Goal: Register for event/course

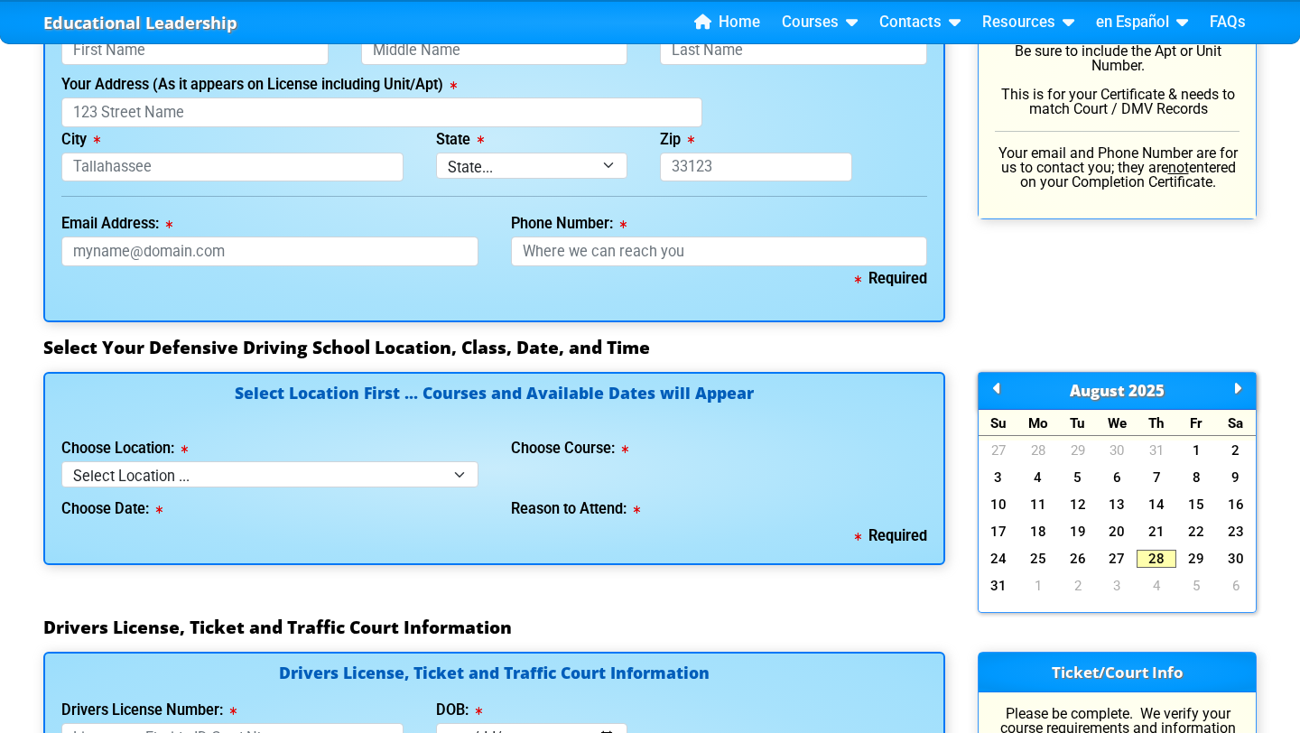
scroll to position [1335, 0]
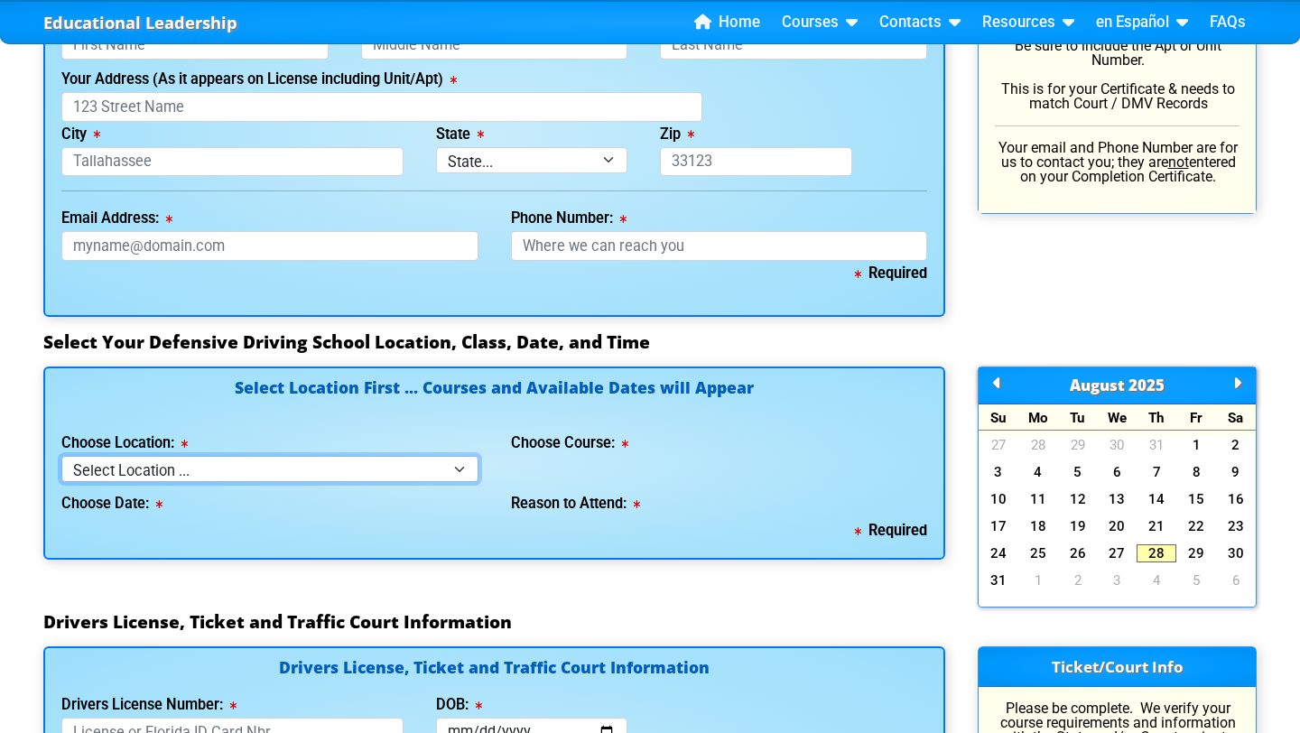
click at [289, 470] on select "Select Location ... Tampa Orlando Kissimmee [GEOGRAPHIC_DATA] - en español [GEO…" at bounding box center [269, 469] width 417 height 26
select select "3"
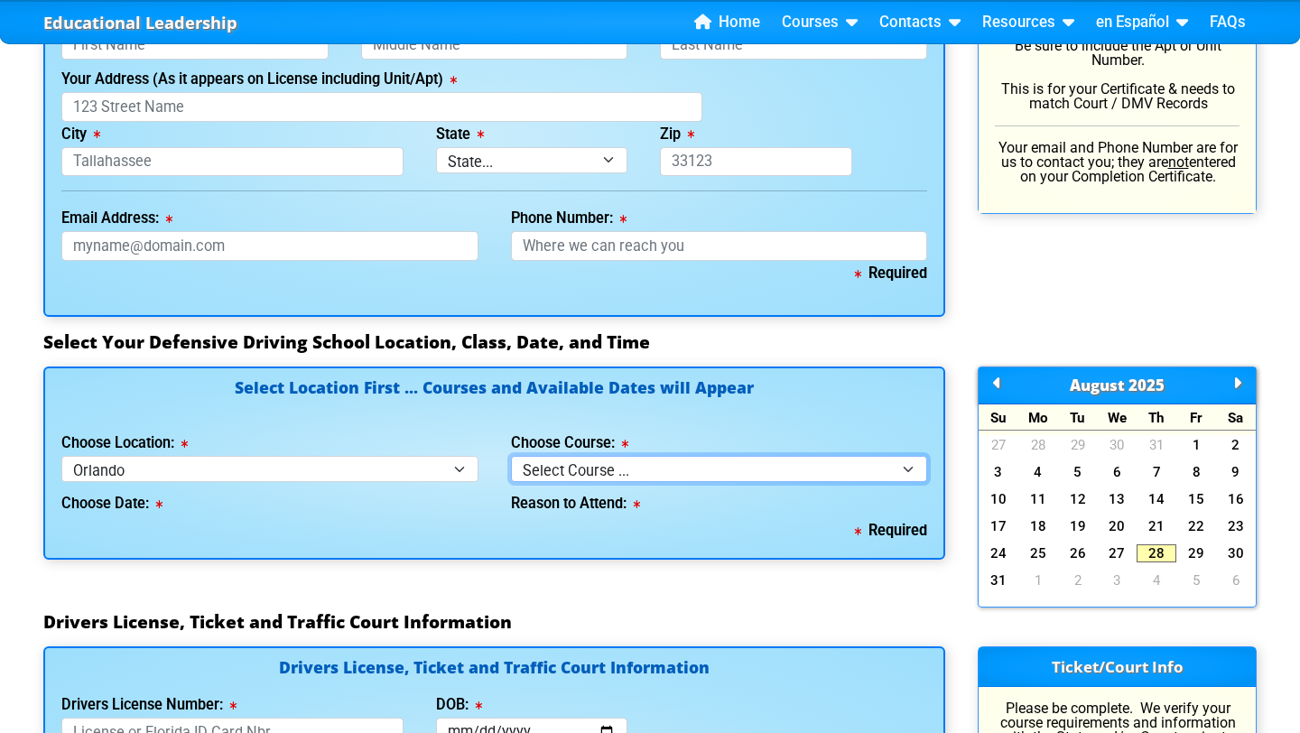
click at [565, 466] on select "Select Course ... 4 Hour Under 25 Class (STOP or Youthful Offender) 8 Hour Aggr…" at bounding box center [719, 469] width 417 height 26
select select "2"
select select
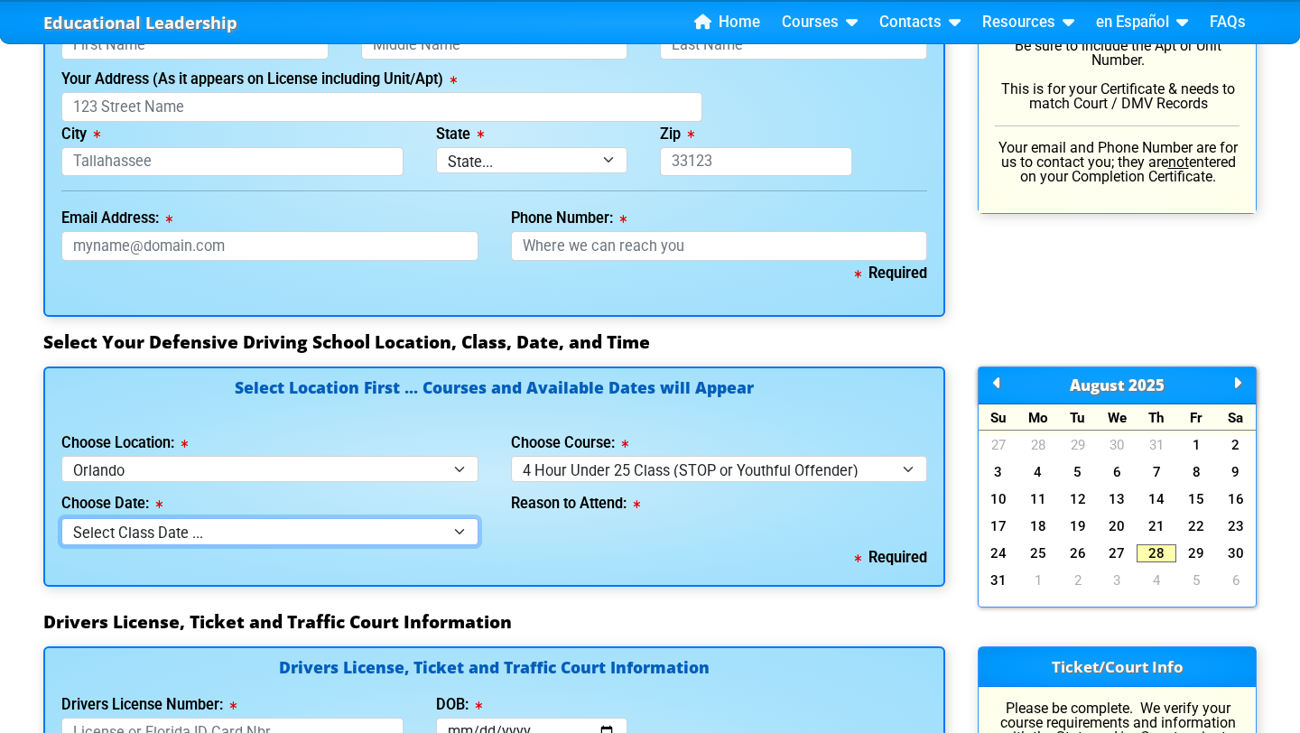
click at [345, 527] on select "Select Class Date ... [DATE] -- (Registration Closed - Class Full)" at bounding box center [269, 531] width 417 height 26
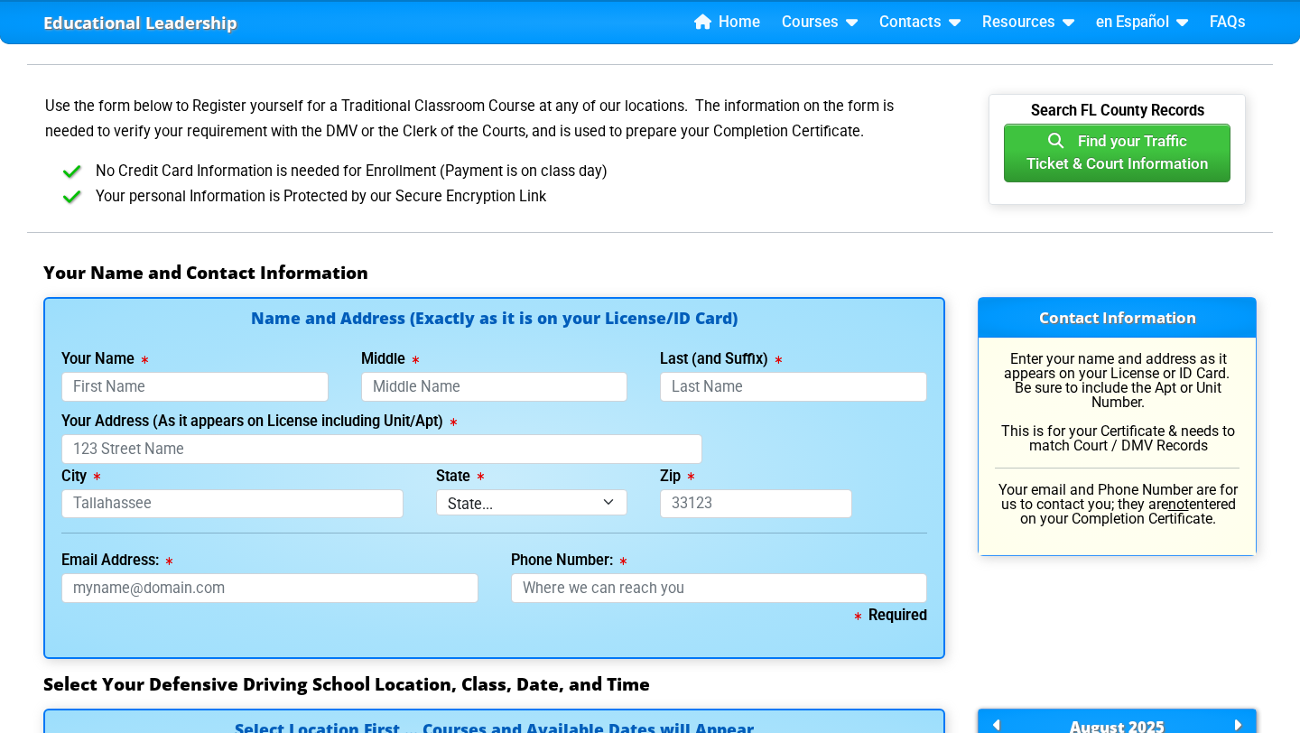
scroll to position [979, 0]
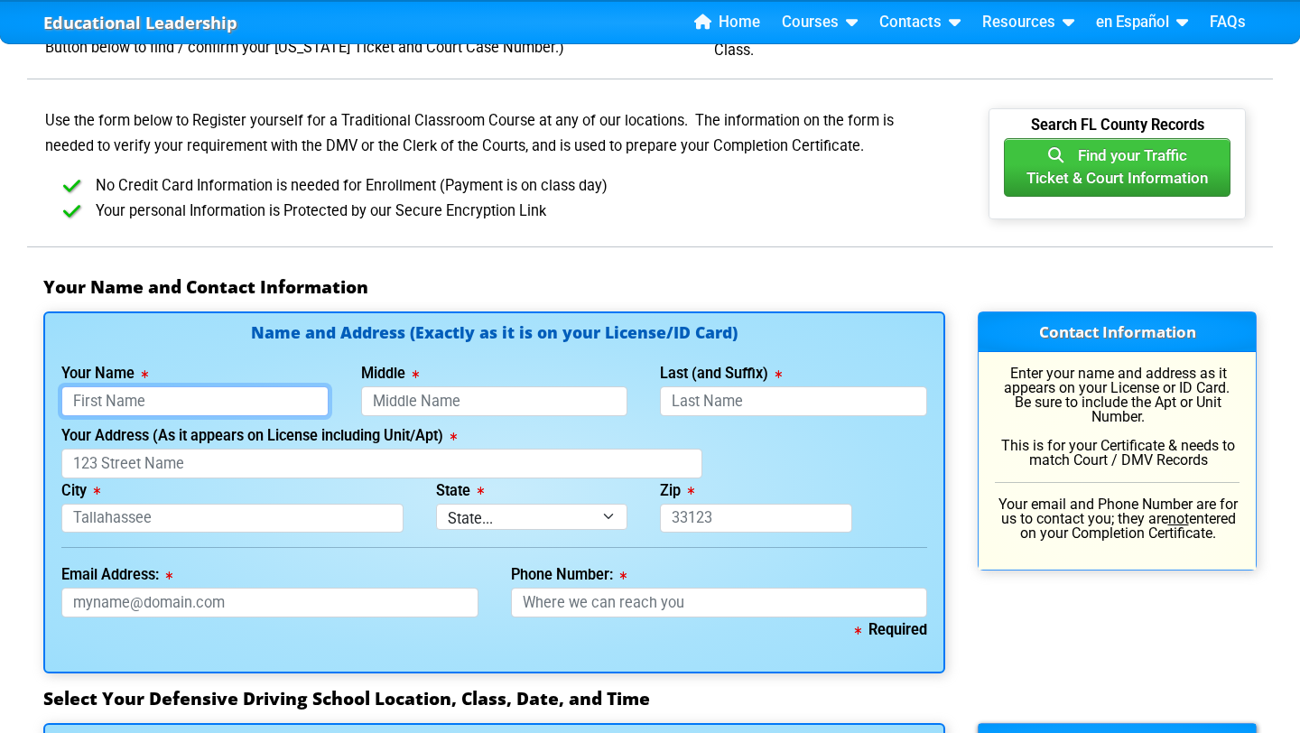
click at [205, 398] on input "Your Name" at bounding box center [194, 401] width 267 height 30
type input "[PERSON_NAME]"
type input "[GEOGRAPHIC_DATA]"
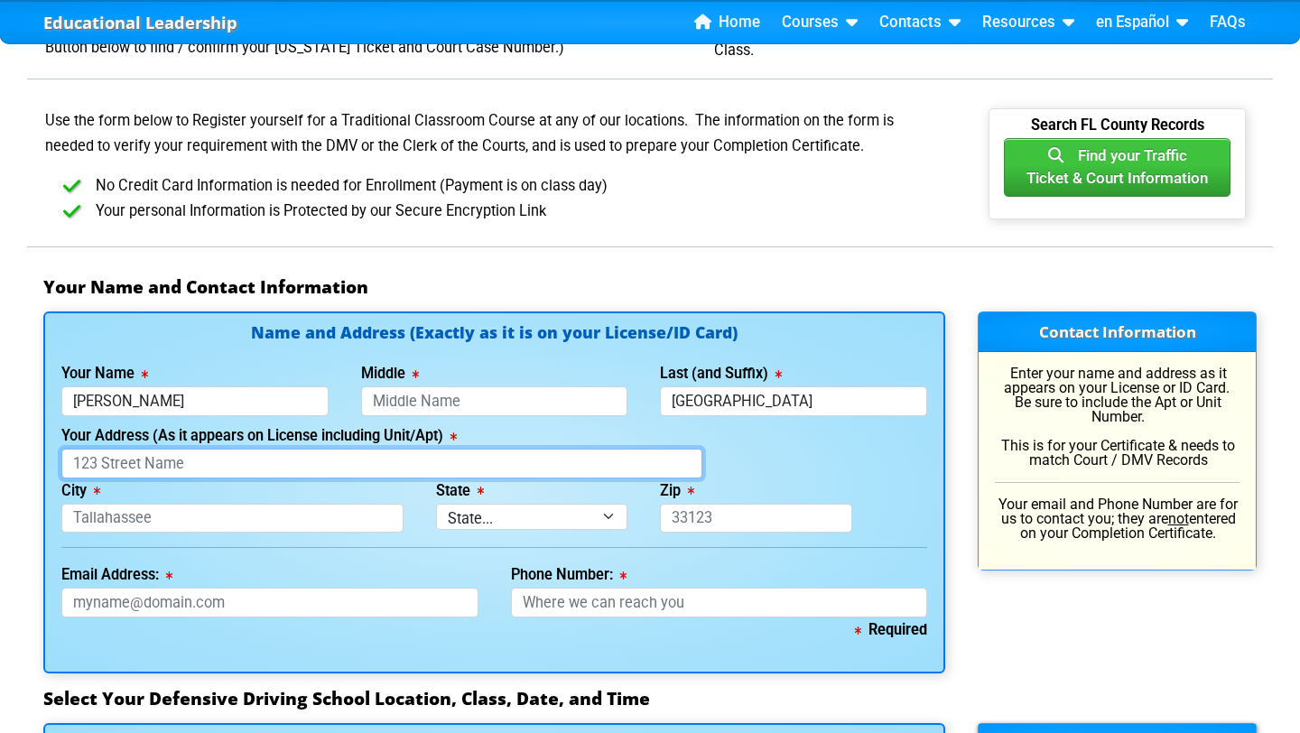
type input "[STREET_ADDRESS][PERSON_NAME]"
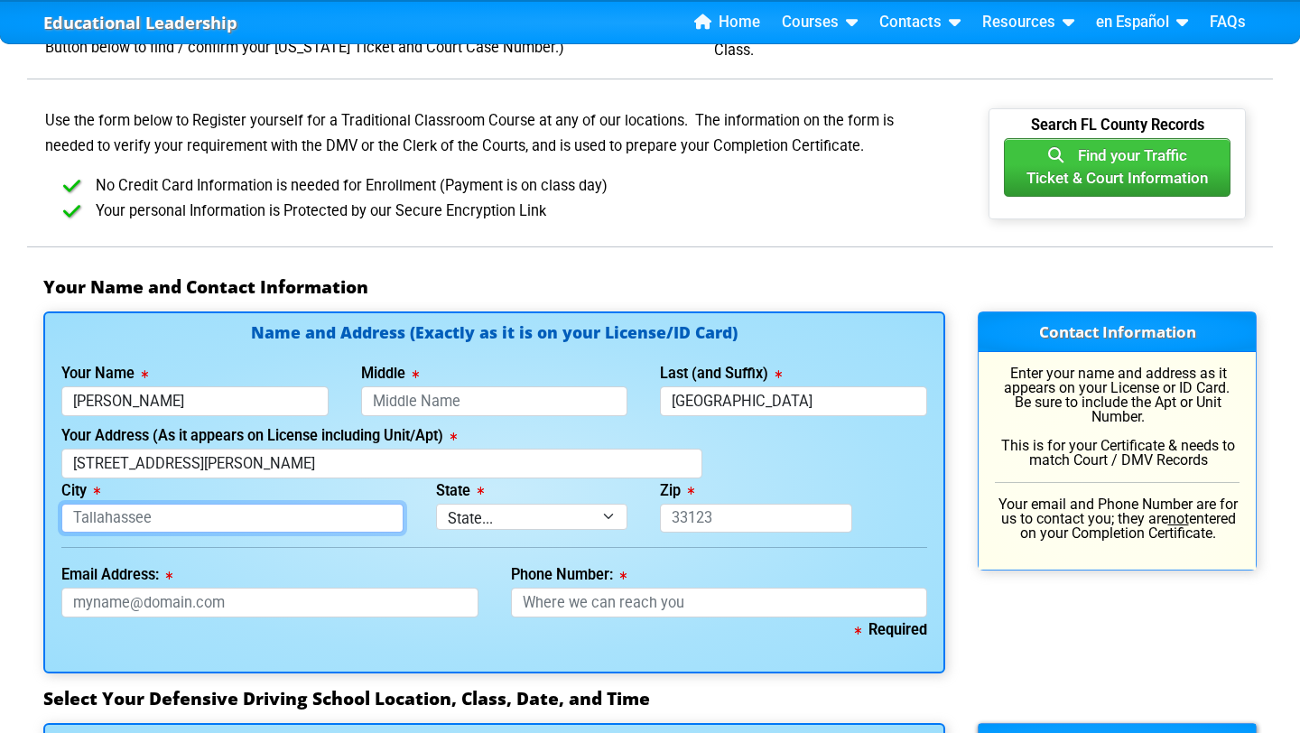
type input "Orlando"
select select "{"fullName":"[US_STATE]","abbreviation":"FL","uniqueId":"1d559909-6cf0-4a4d-848…"
type input "32835"
type input "[EMAIL_ADDRESS][DOMAIN_NAME]"
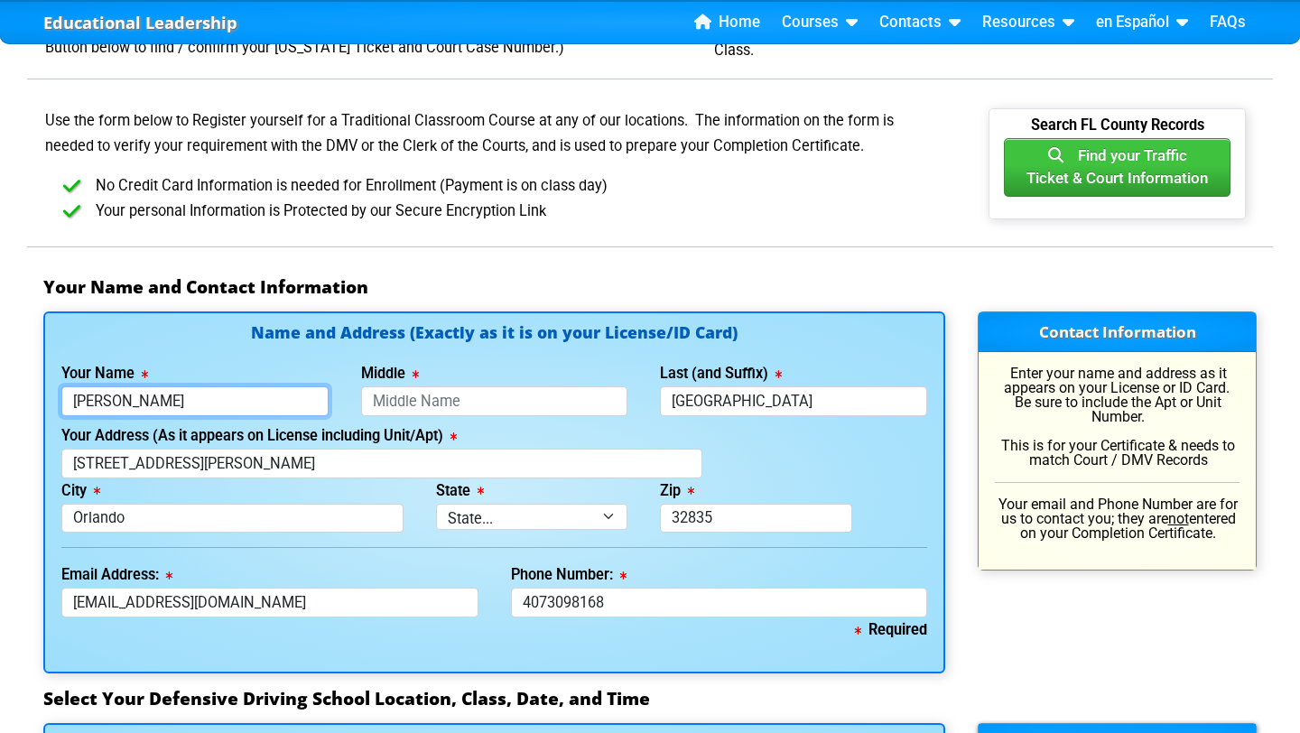
type input "[PHONE_NUMBER]"
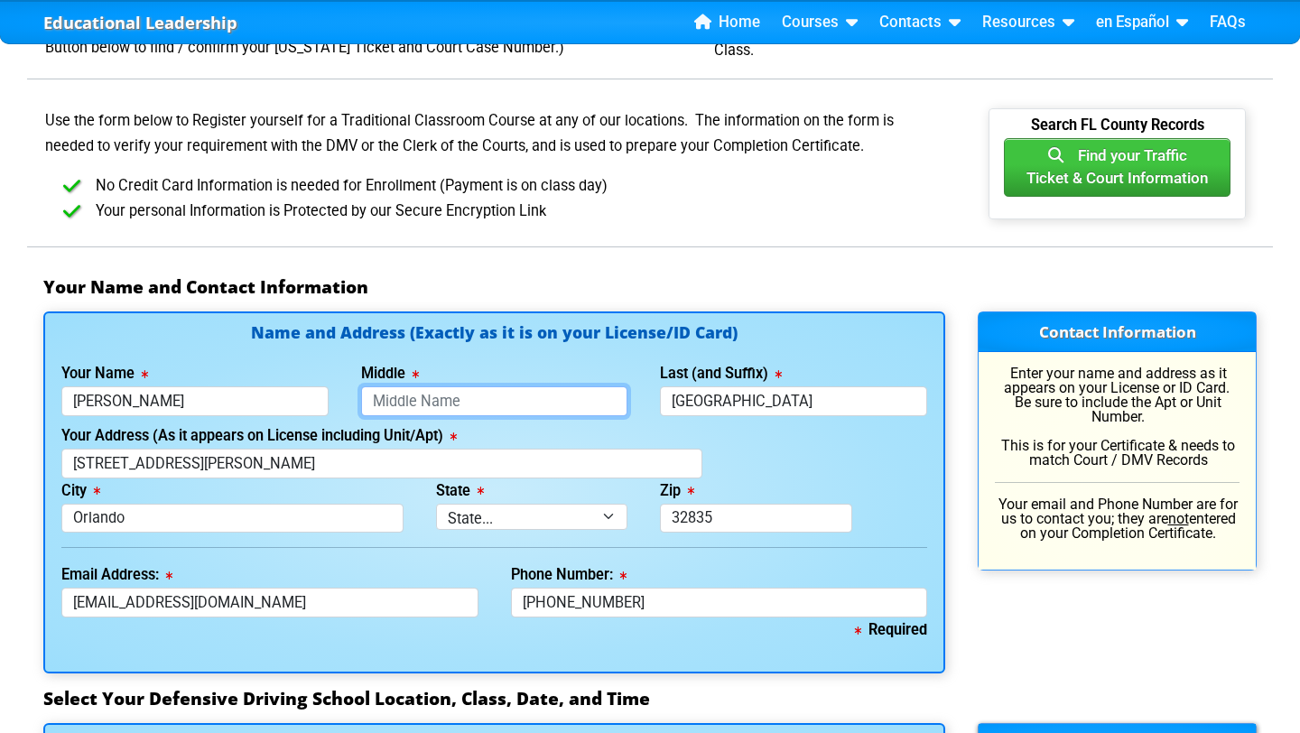
click at [428, 398] on input "Middle" at bounding box center [494, 401] width 267 height 30
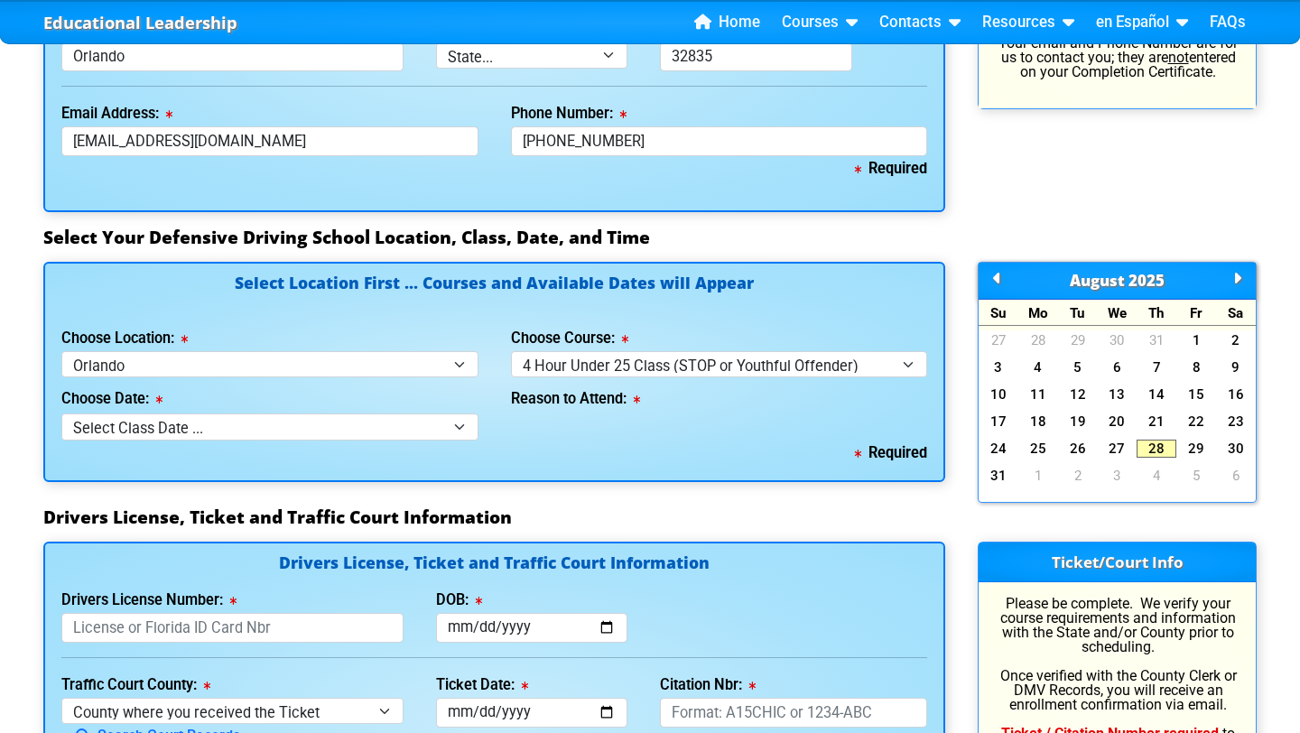
scroll to position [1454, 0]
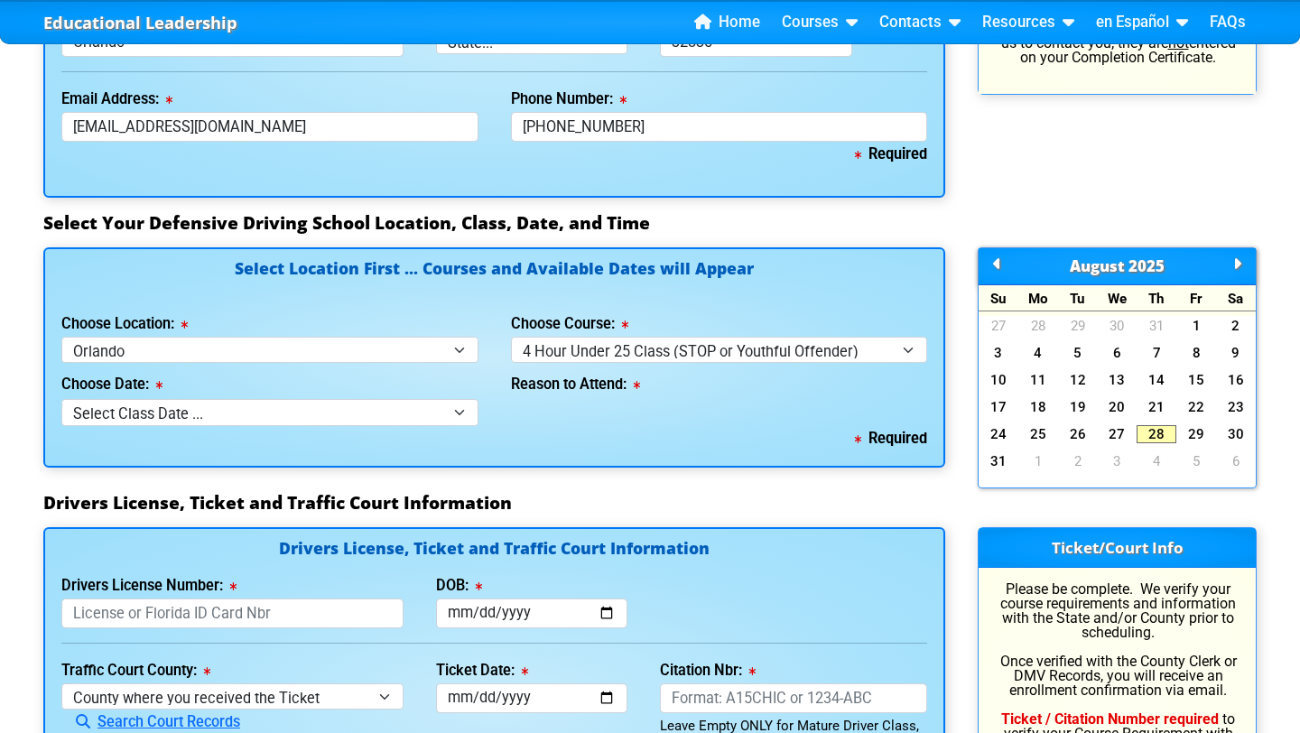
type input "Lessa"
click at [136, 414] on select "Select Class Date ... [DATE] -- (Registration Closed - Class Full)" at bounding box center [269, 412] width 417 height 26
select select "[DATE], 8"
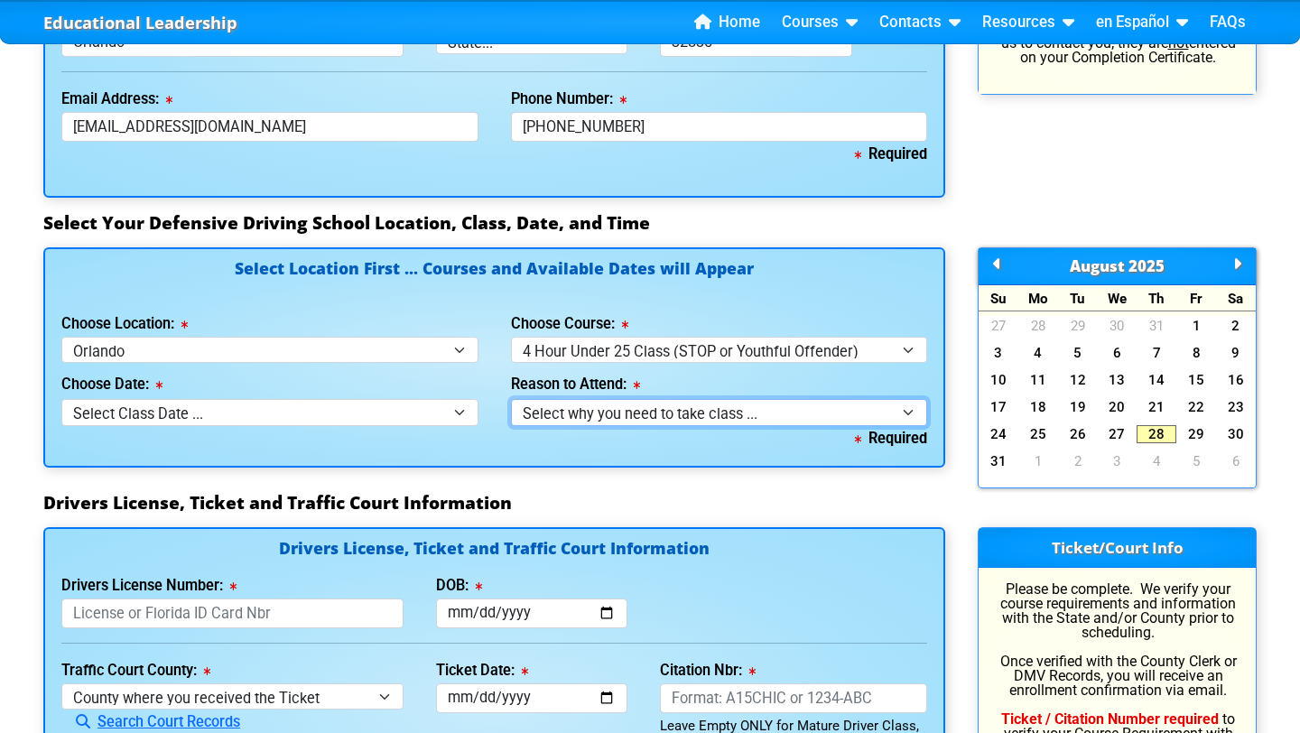
click at [589, 417] on select "Select why you need to take class ... Class Full - Please select another date o…" at bounding box center [719, 412] width 417 height 26
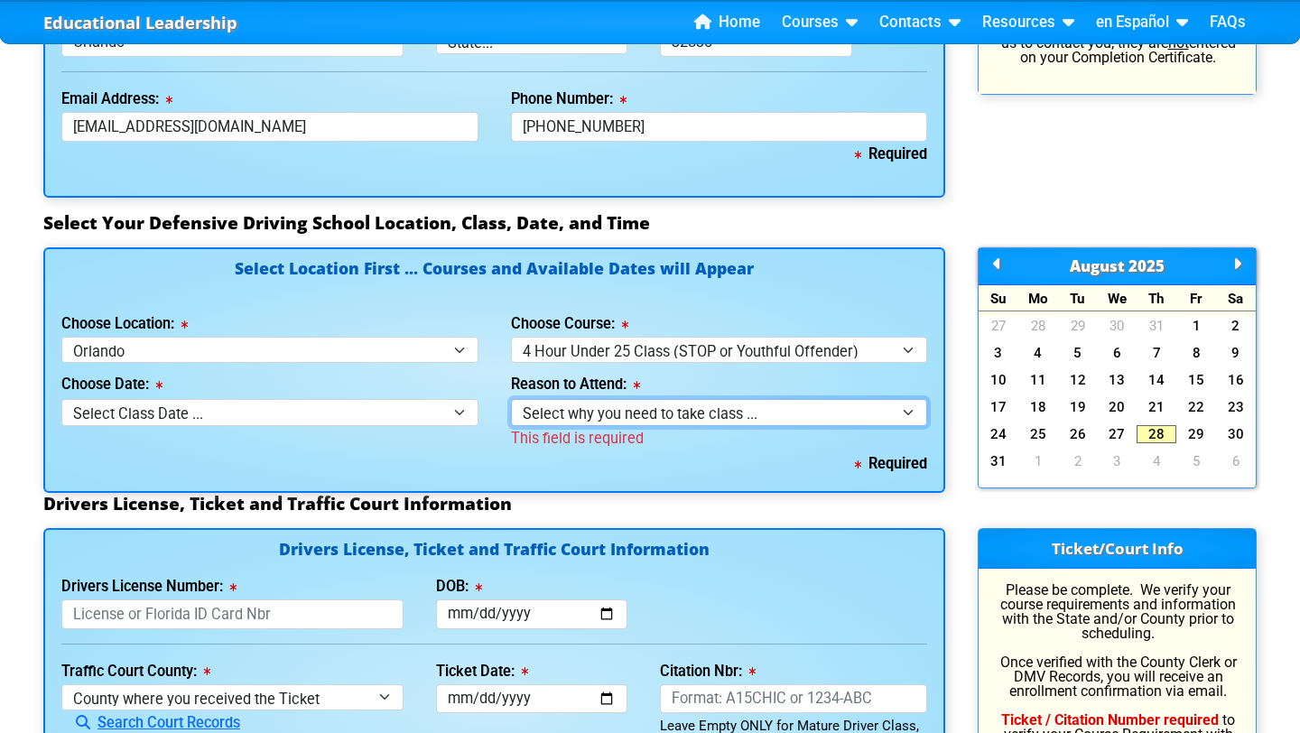
click at [593, 416] on select "Select why you need to take class ... Class Full - Please select another date o…" at bounding box center [719, 412] width 417 height 26
select select
click at [632, 418] on select "Select why you need to take class ... Class Full - Please select another date o…" at bounding box center [719, 412] width 417 height 26
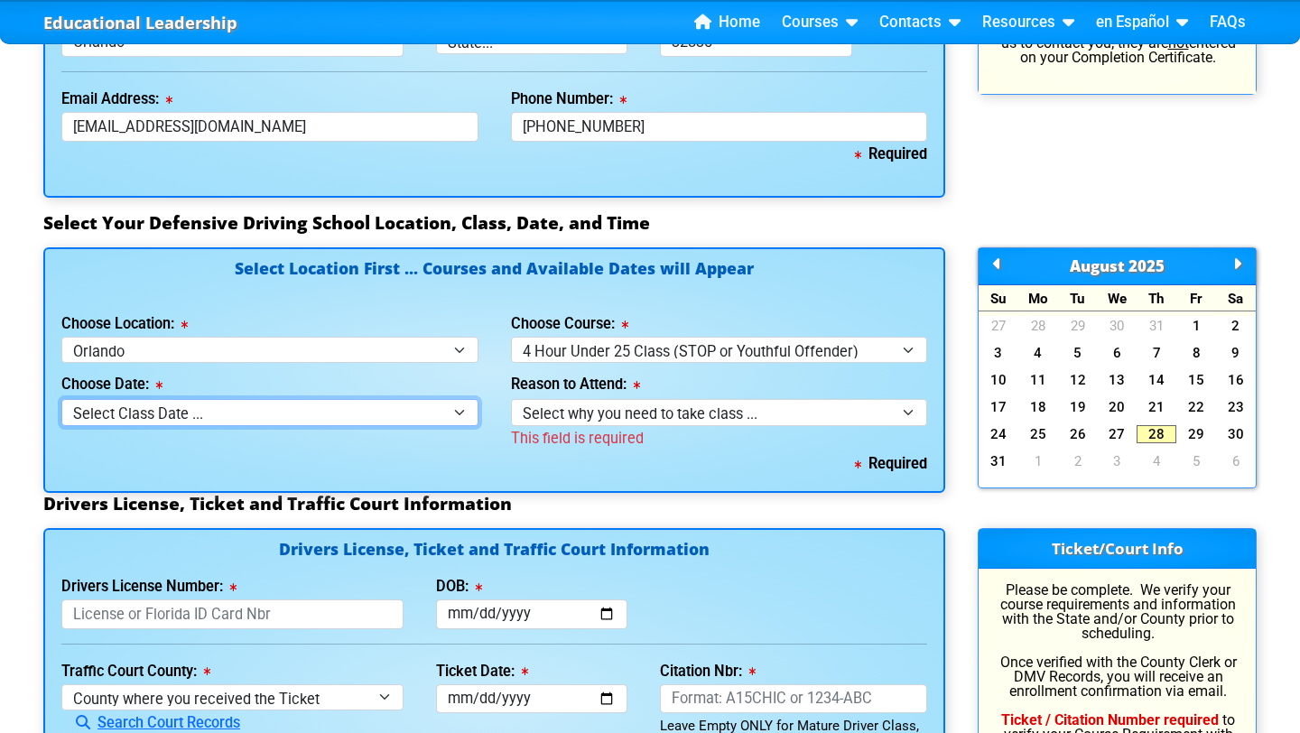
click at [377, 413] on select "Select Class Date ... [DATE] -- (Registration Closed - Class Full)" at bounding box center [269, 412] width 417 height 26
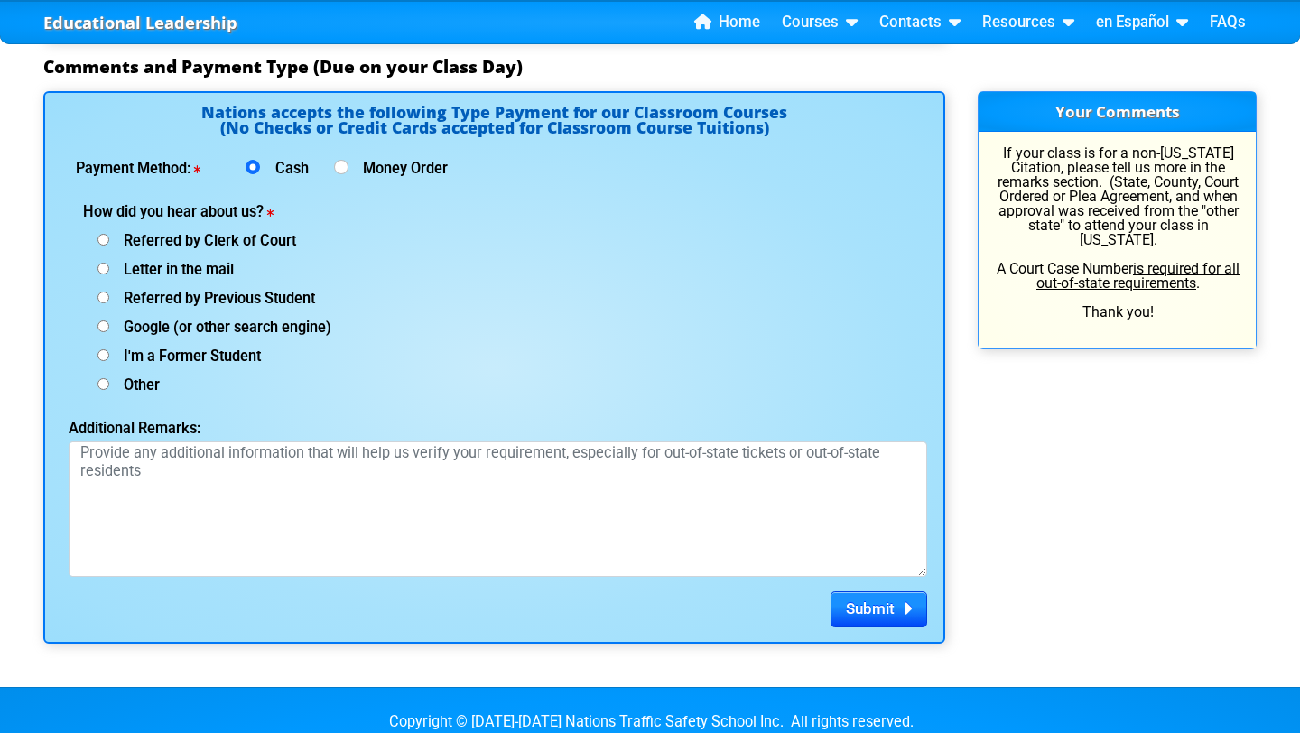
scroll to position [2301, 0]
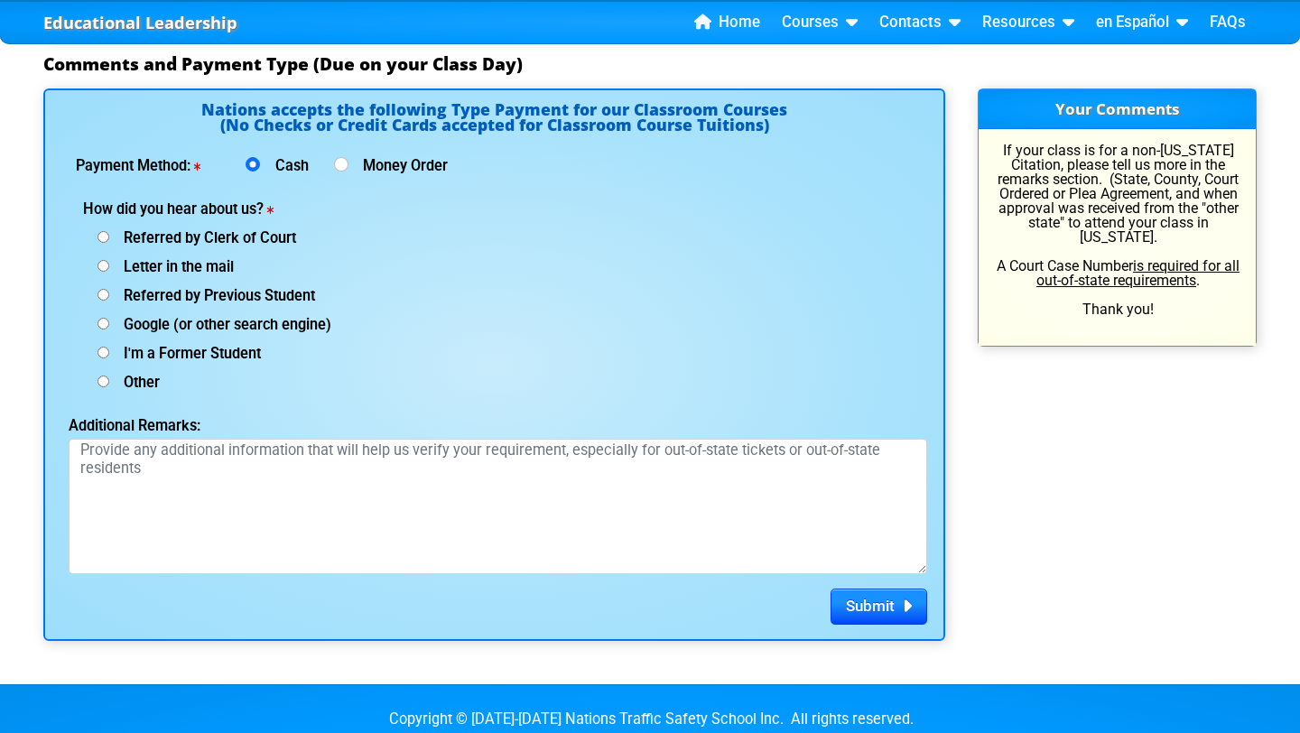
click at [103, 237] on input "Referred by Clerk of Court" at bounding box center [103, 237] width 12 height 12
radio input "true"
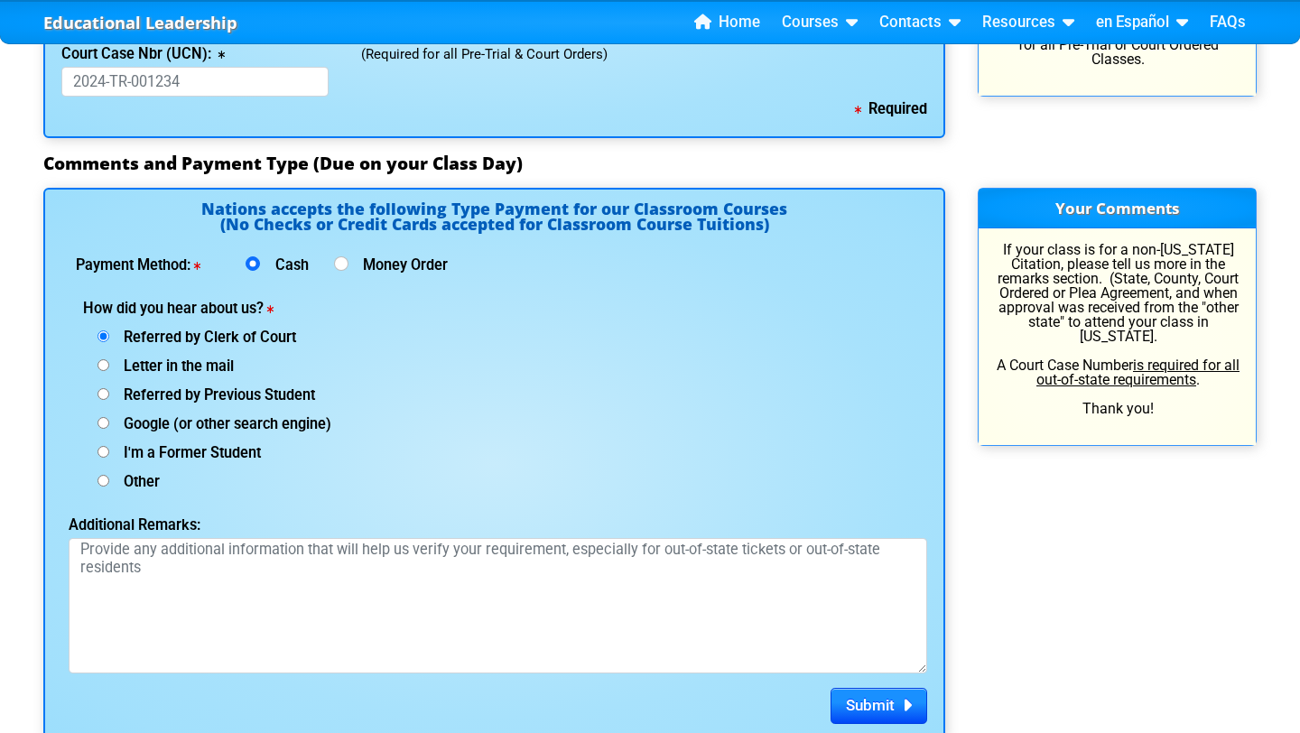
scroll to position [2200, 0]
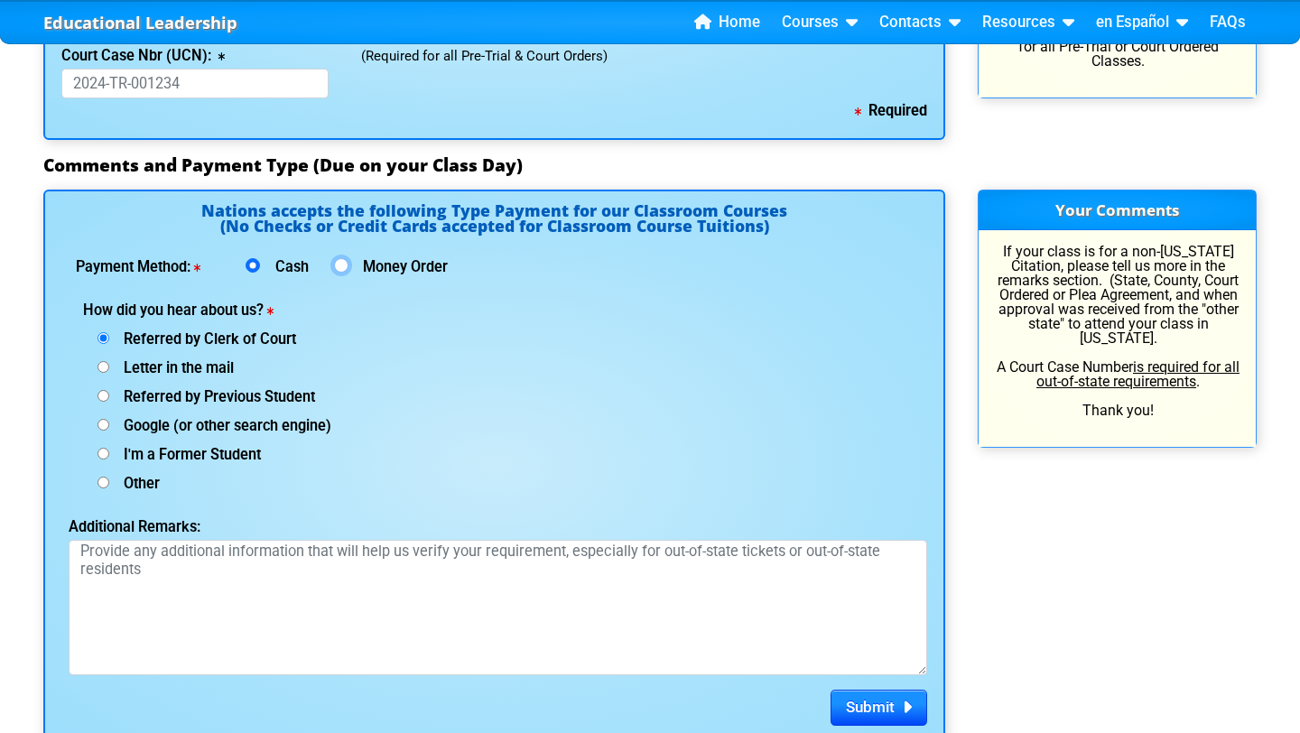
click at [342, 261] on input "Money Order" at bounding box center [341, 265] width 14 height 14
radio input "true"
click at [255, 265] on input "Cash" at bounding box center [253, 265] width 14 height 14
radio input "true"
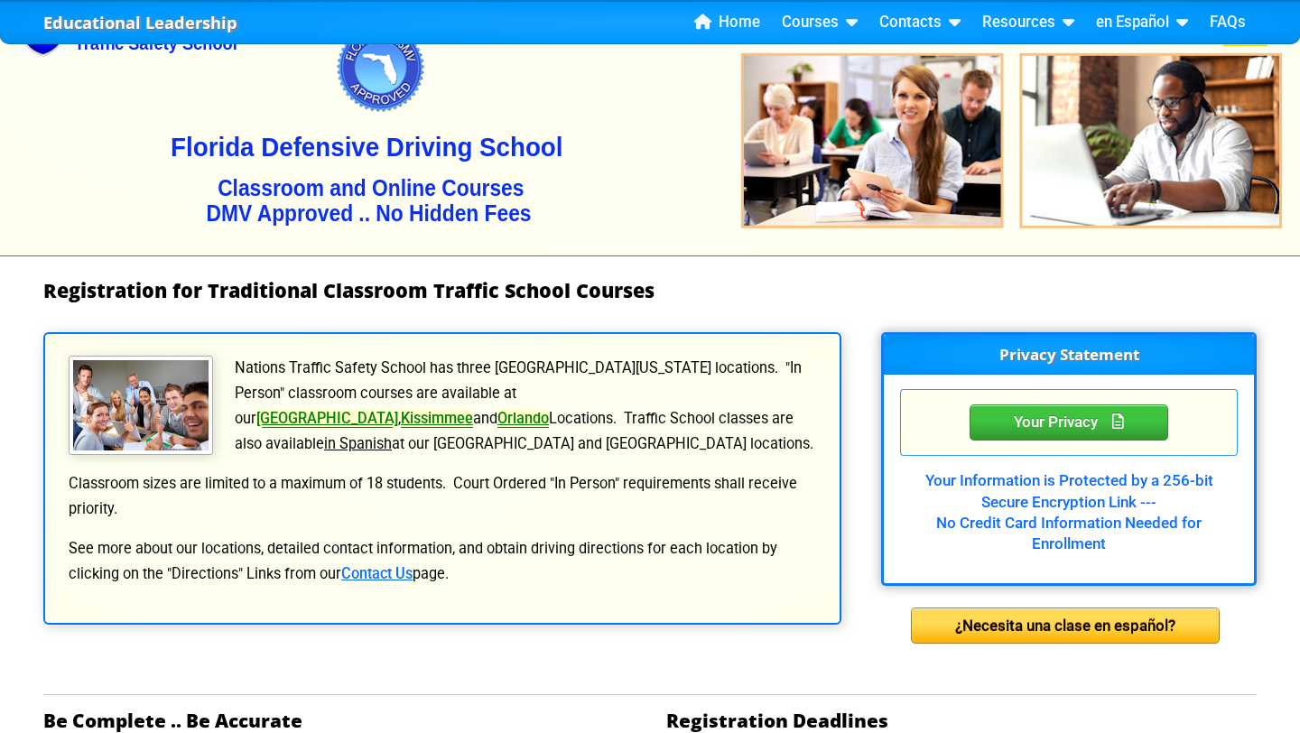
scroll to position [63, 0]
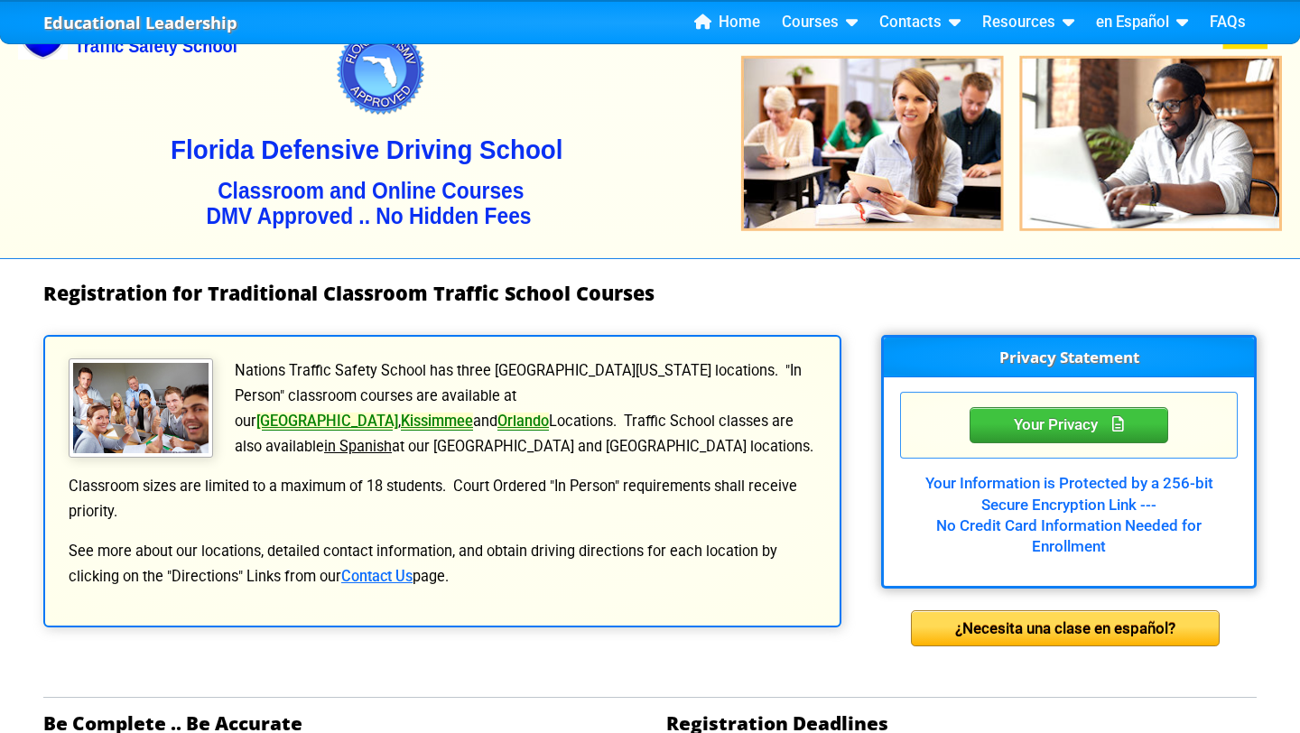
click at [60, 155] on img at bounding box center [650, 113] width 1264 height 289
